Goal: Task Accomplishment & Management: Manage account settings

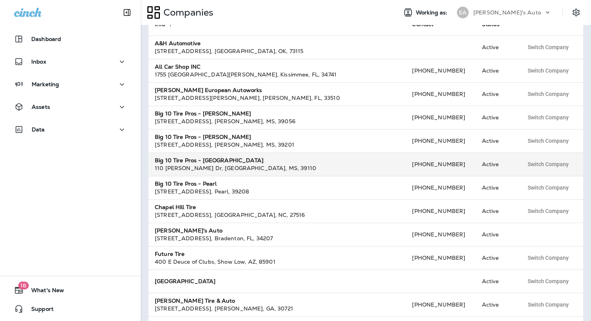
scroll to position [61, 0]
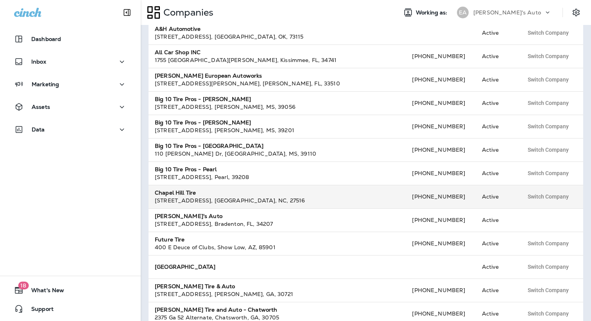
click at [184, 199] on div "[STREET_ADDRESS]" at bounding box center [277, 201] width 244 height 8
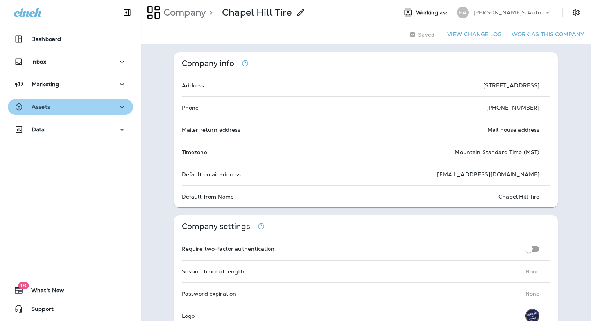
click at [66, 110] on div "Assets" at bounding box center [70, 107] width 112 height 10
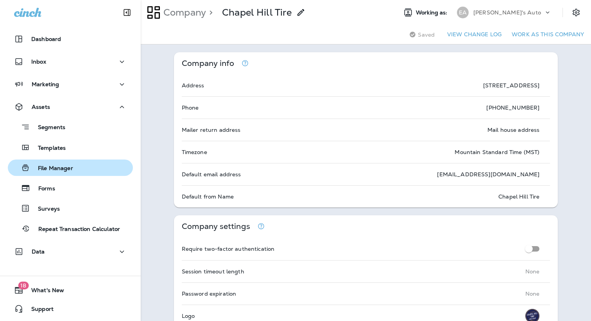
click at [54, 171] on p "File Manager" at bounding box center [51, 168] width 43 height 7
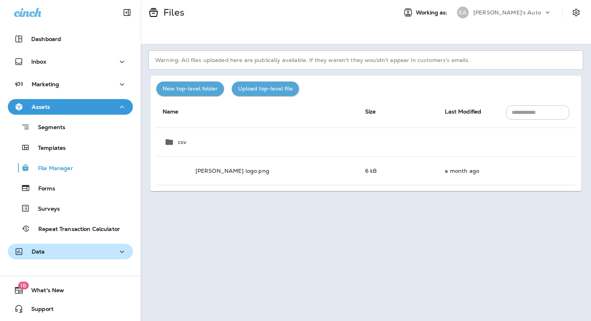
click at [41, 250] on p "Data" at bounding box center [38, 252] width 13 height 6
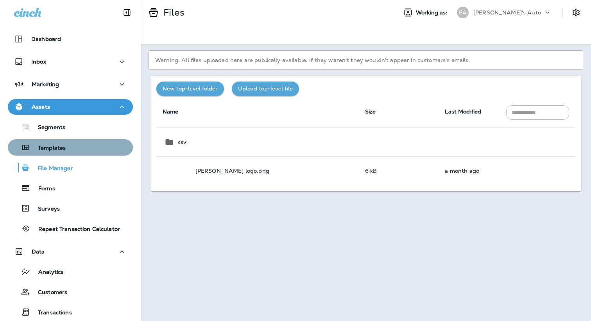
click at [47, 146] on p "Templates" at bounding box center [48, 148] width 36 height 7
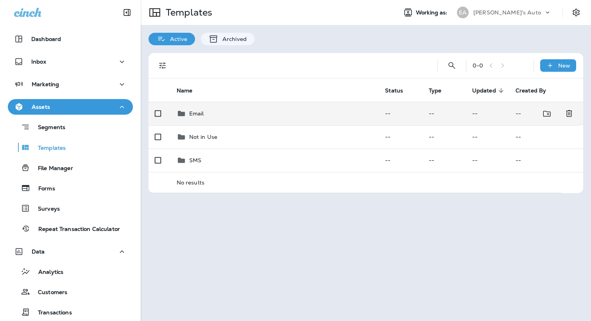
click at [196, 114] on p "Email" at bounding box center [196, 114] width 15 height 6
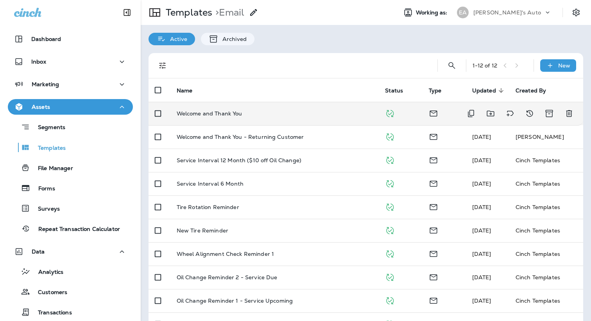
click at [207, 114] on p "Welcome and Thank You" at bounding box center [210, 114] width 66 height 6
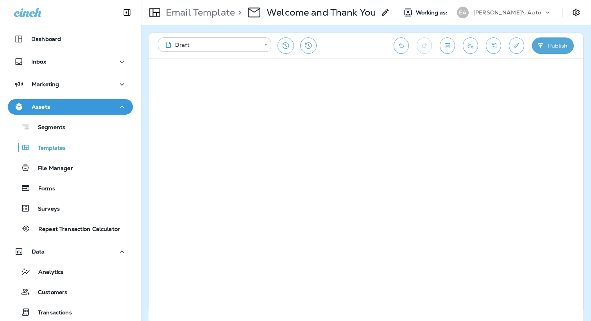
click at [497, 11] on p "[PERSON_NAME]'s Auto" at bounding box center [507, 12] width 68 height 6
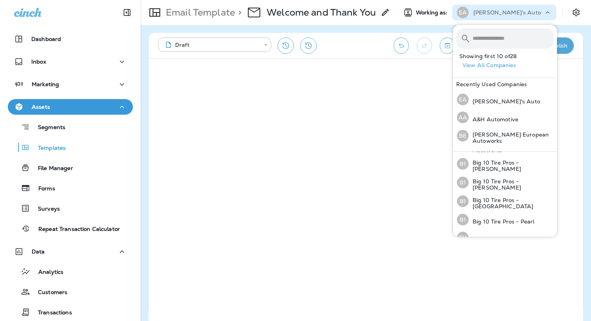
scroll to position [97, 0]
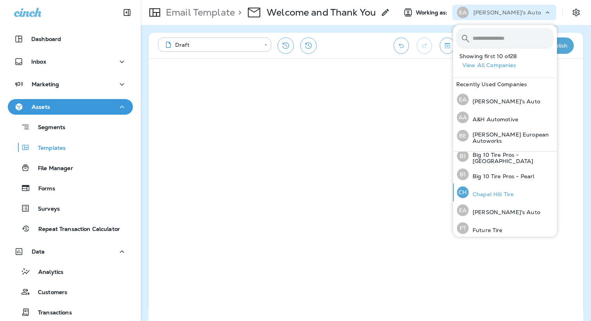
click at [478, 191] on p "Chapel Hill Tire" at bounding box center [490, 194] width 45 height 6
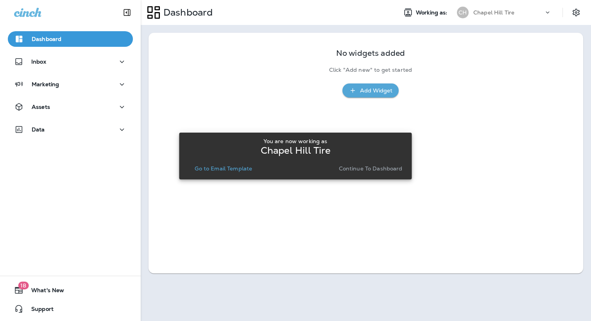
click at [349, 169] on p "Continue to Dashboard" at bounding box center [371, 169] width 64 height 6
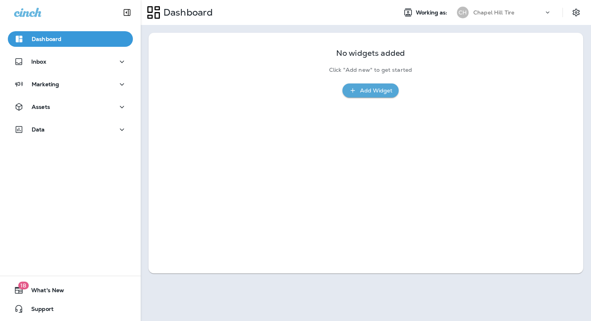
click at [51, 40] on p "Dashboard" at bounding box center [47, 39] width 30 height 6
click at [44, 85] on p "Marketing" at bounding box center [45, 84] width 27 height 6
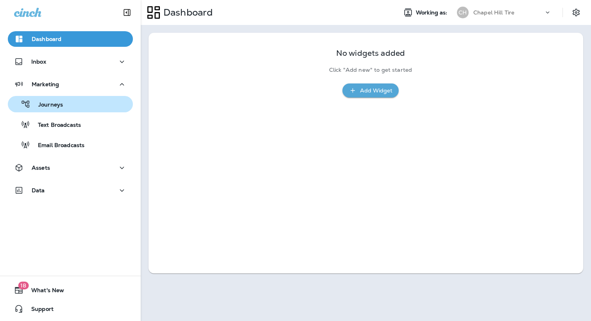
click at [44, 107] on p "Journeys" at bounding box center [46, 105] width 32 height 7
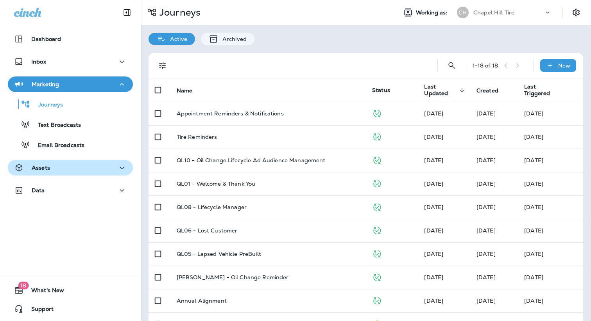
click at [40, 167] on p "Assets" at bounding box center [41, 168] width 18 height 6
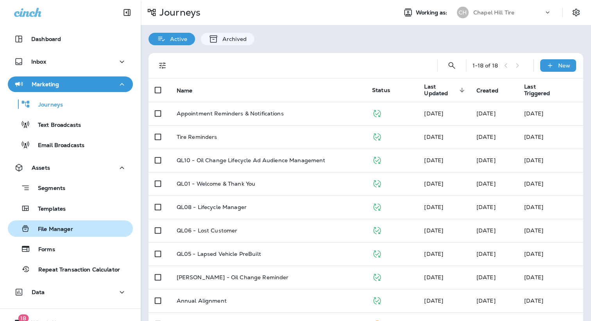
click at [46, 227] on p "File Manager" at bounding box center [51, 229] width 43 height 7
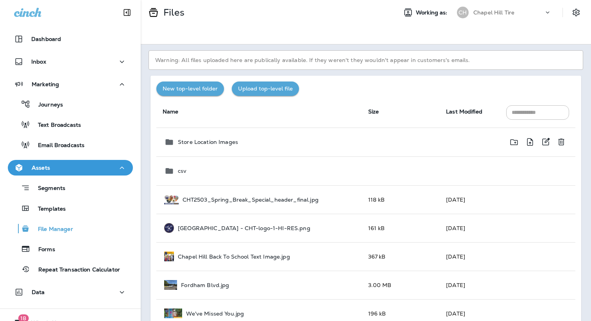
click at [195, 146] on div "Store Location Images" at bounding box center [259, 141] width 191 height 9
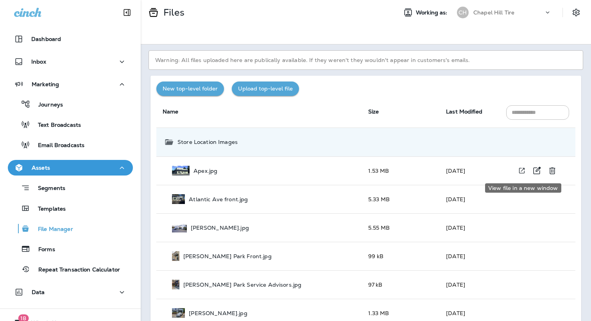
click at [521, 170] on icon "View file in a new window" at bounding box center [521, 171] width 8 height 8
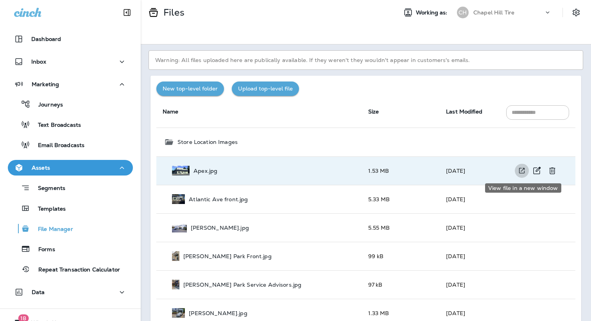
click at [523, 171] on icon "View file in a new window" at bounding box center [521, 171] width 8 height 8
click at [210, 201] on p "Atlantic Ave front.jpg" at bounding box center [218, 199] width 59 height 6
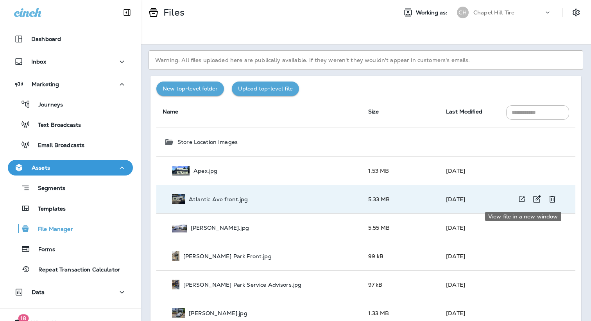
click at [521, 200] on icon "View file in a new window" at bounding box center [521, 199] width 5 height 5
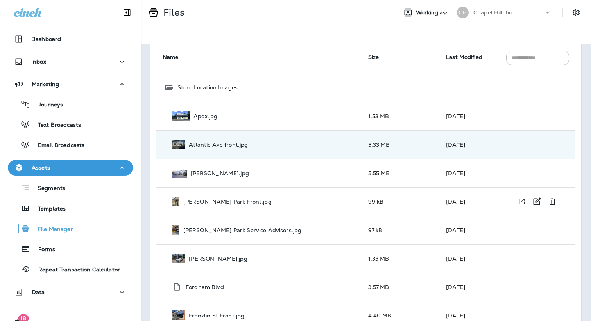
scroll to position [56, 0]
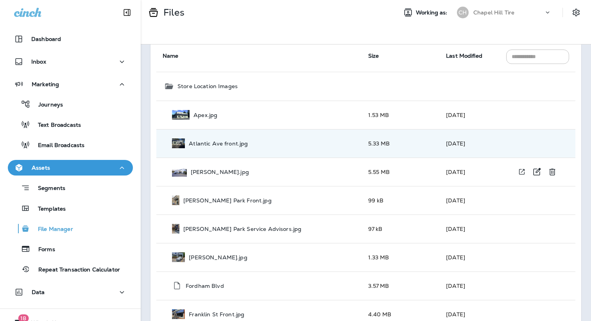
click at [192, 173] on p "[PERSON_NAME].jpg" at bounding box center [220, 172] width 58 height 6
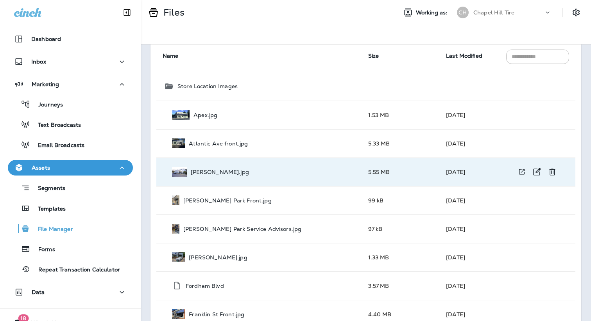
click at [192, 173] on p "[PERSON_NAME].jpg" at bounding box center [220, 172] width 58 height 6
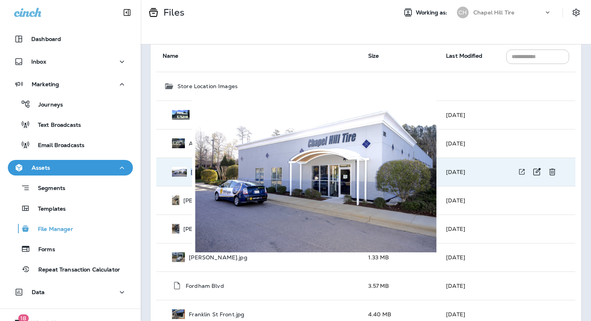
click at [180, 169] on img at bounding box center [179, 172] width 15 height 10
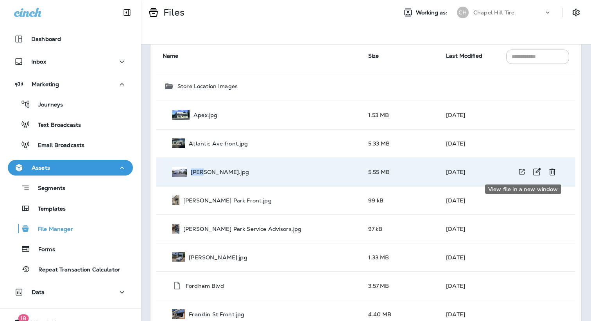
click at [522, 173] on icon "View file in a new window" at bounding box center [521, 172] width 8 height 8
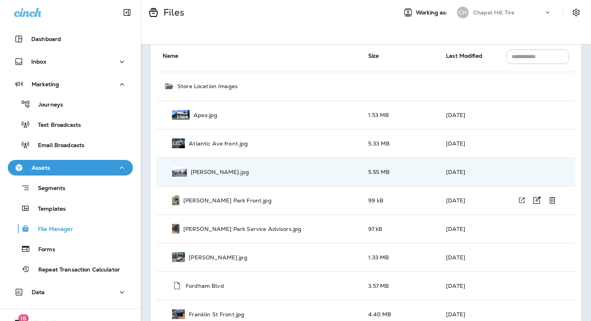
click at [209, 201] on p "[PERSON_NAME] Park Front.jpg" at bounding box center [227, 201] width 88 height 6
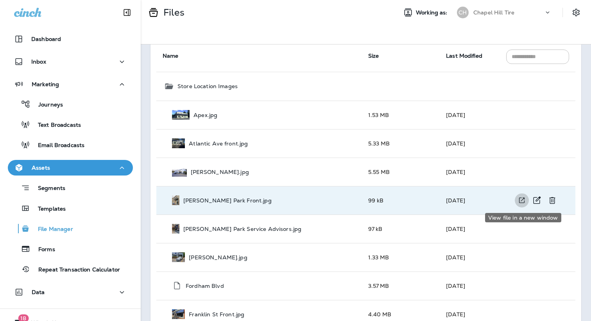
click at [522, 200] on icon "View file in a new window" at bounding box center [521, 200] width 8 height 8
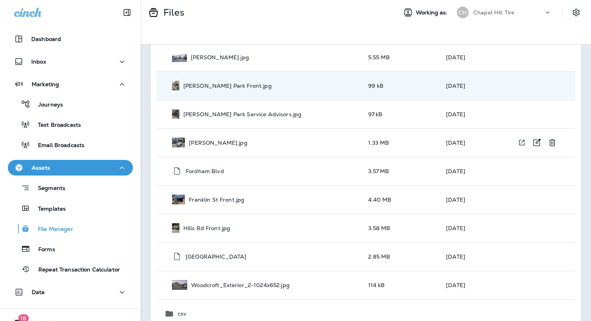
scroll to position [185, 0]
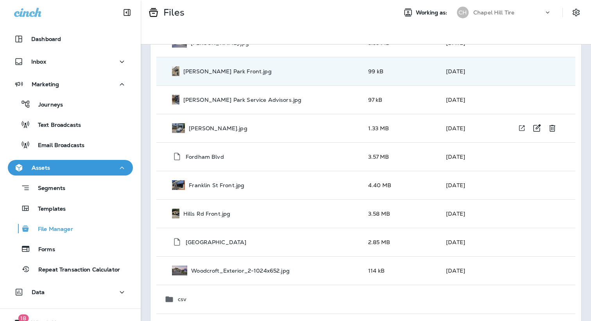
click at [203, 127] on p "[PERSON_NAME].jpg" at bounding box center [218, 128] width 58 height 6
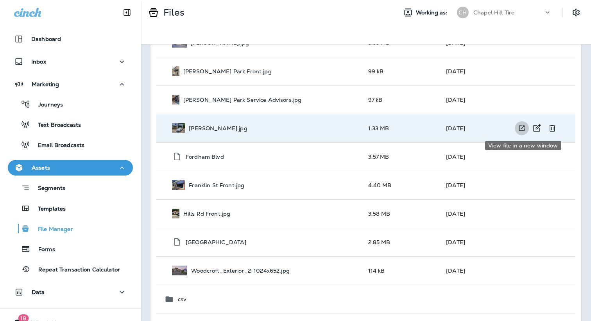
click at [521, 126] on icon "View file in a new window" at bounding box center [521, 128] width 8 height 8
click at [204, 157] on p "Fordham Blvd" at bounding box center [205, 157] width 38 height 6
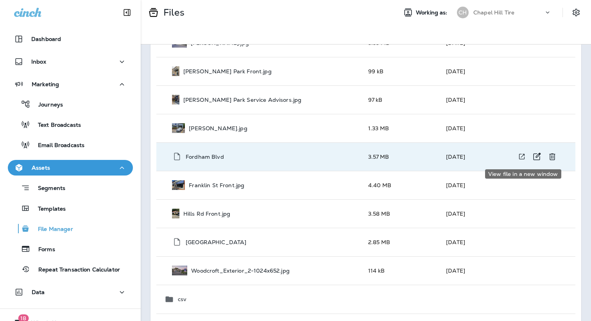
click at [525, 156] on icon "View file in a new window" at bounding box center [521, 157] width 8 height 8
click at [212, 186] on p "Franklin St Front.jpg" at bounding box center [216, 185] width 55 height 6
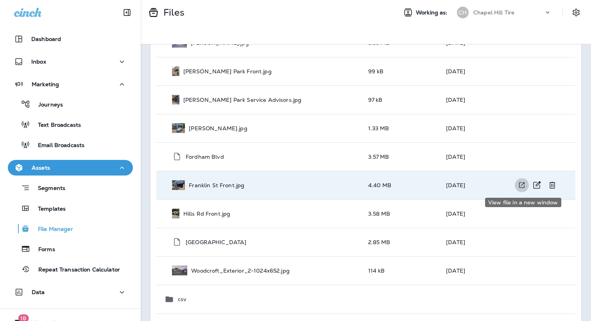
click at [522, 184] on icon "View file in a new window" at bounding box center [521, 185] width 8 height 8
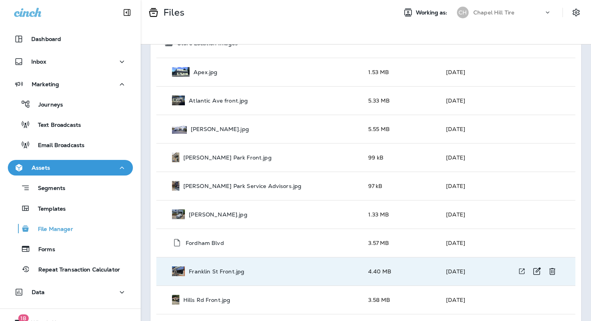
scroll to position [146, 0]
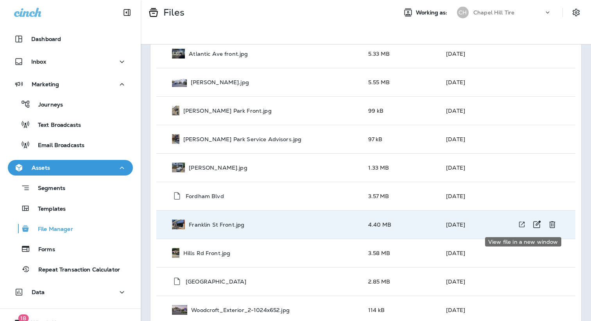
click at [523, 223] on icon "View file in a new window" at bounding box center [521, 224] width 5 height 5
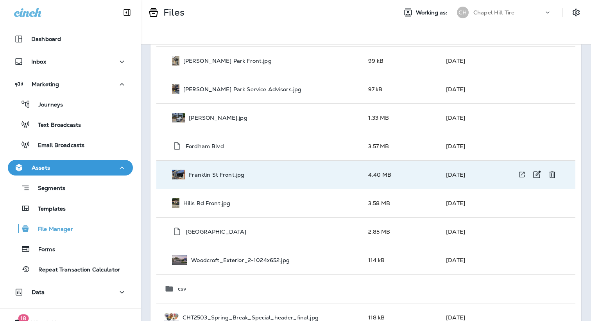
scroll to position [240, 0]
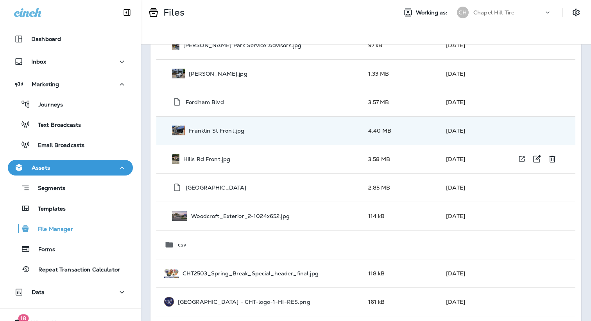
click at [213, 160] on p "Hills Rd Front.jpg" at bounding box center [206, 159] width 47 height 6
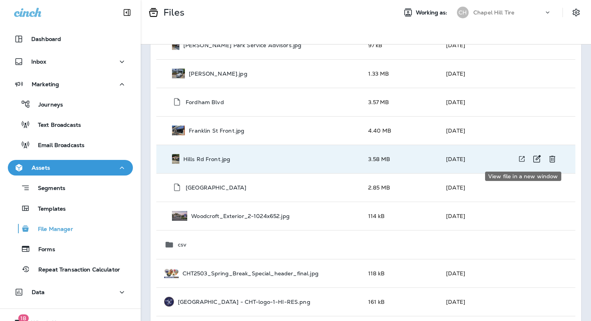
click at [523, 157] on icon "View file in a new window" at bounding box center [521, 159] width 8 height 8
click at [254, 189] on div "[GEOGRAPHIC_DATA]" at bounding box center [264, 188] width 184 height 10
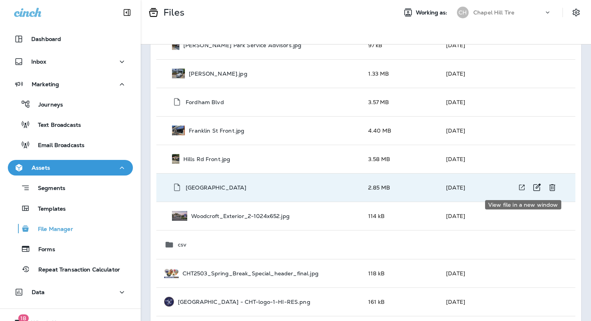
click at [521, 187] on icon "View file in a new window" at bounding box center [521, 188] width 8 height 8
click at [237, 221] on div "Woodcroft_Exterior_2-1024x652.jpg" at bounding box center [264, 216] width 184 height 10
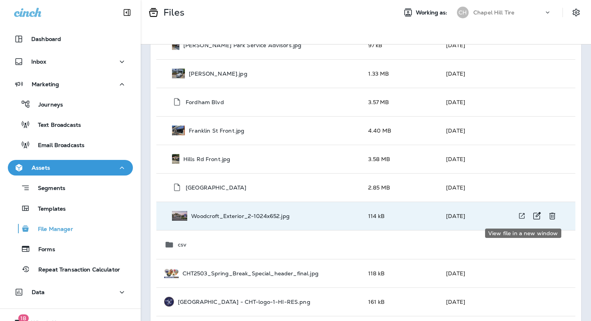
click at [521, 216] on icon "View file in a new window" at bounding box center [521, 216] width 8 height 8
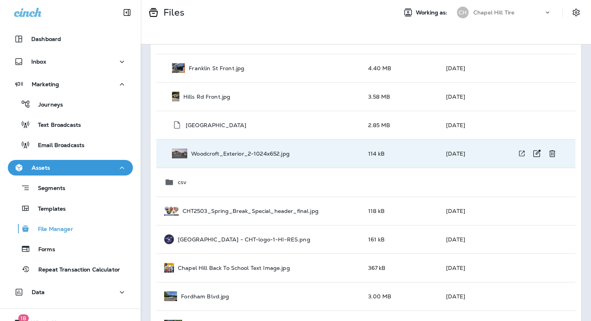
scroll to position [328, 0]
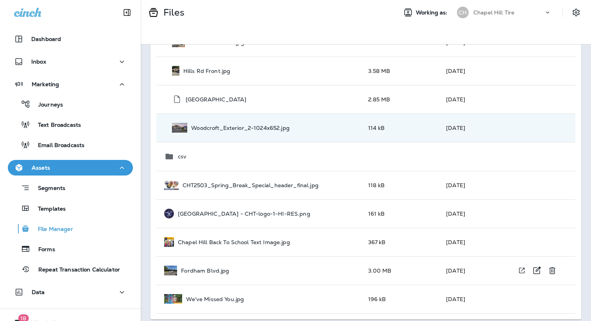
click at [203, 273] on p "Fordham Blvd.jpg" at bounding box center [205, 271] width 48 height 6
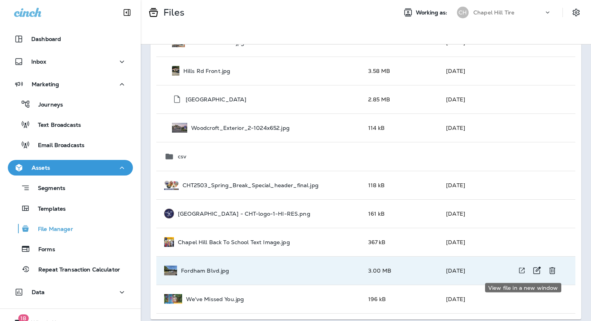
click at [523, 269] on icon "View file in a new window" at bounding box center [521, 270] width 5 height 5
